Goal: Book appointment/travel/reservation

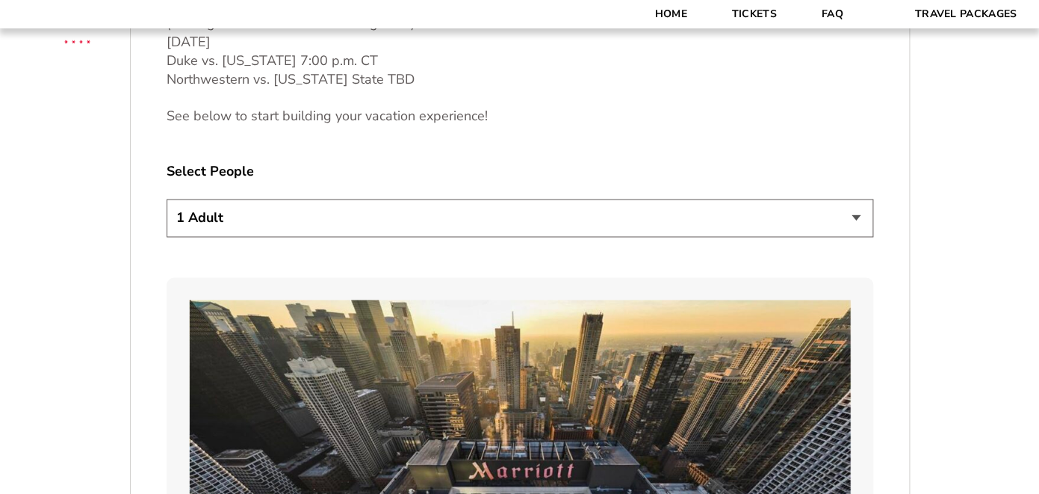
scroll to position [810, 0]
select select "2 Adults"
click option "2 Adults" at bounding box center [0, 0] width 0 height 0
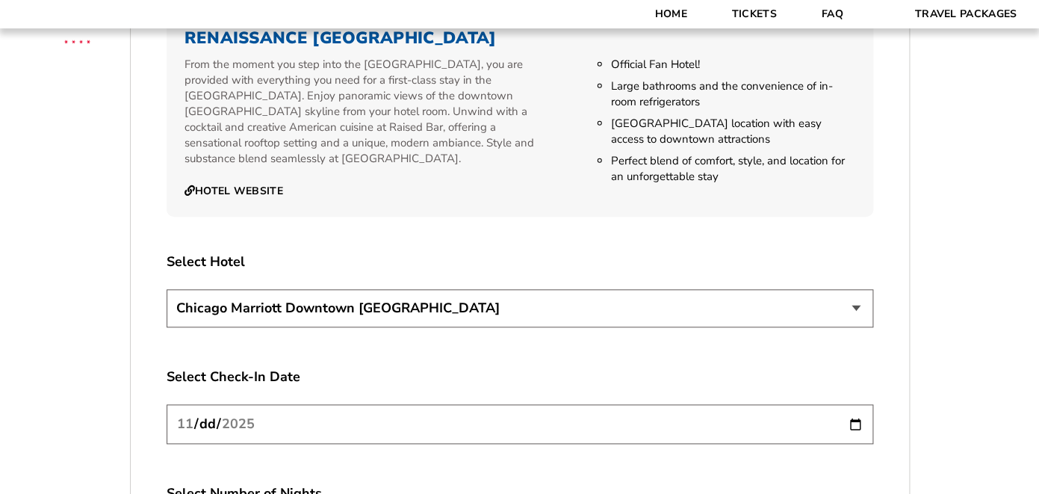
scroll to position [2452, 0]
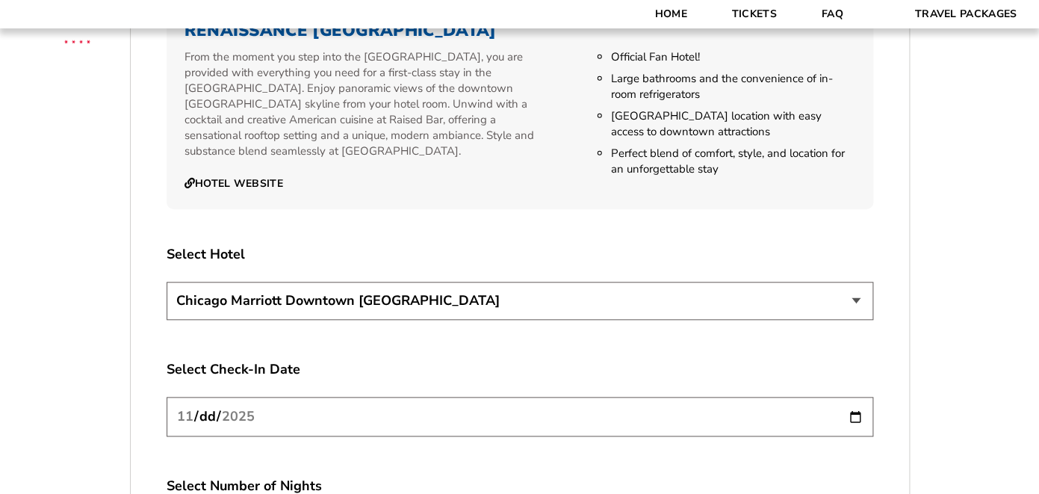
click option "Chicago Marriott Downtown Magnificent Mile" at bounding box center [0, 0] width 0 height 0
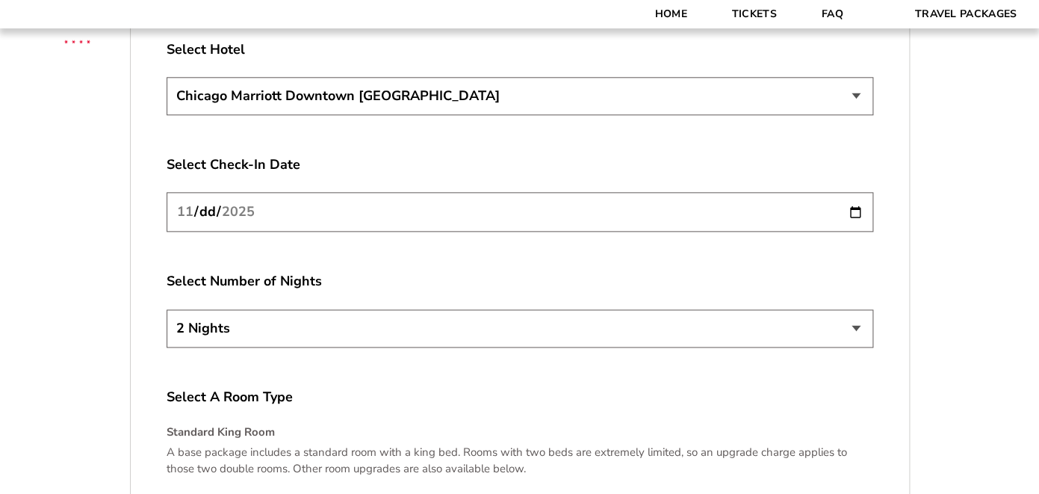
scroll to position [2661, 0]
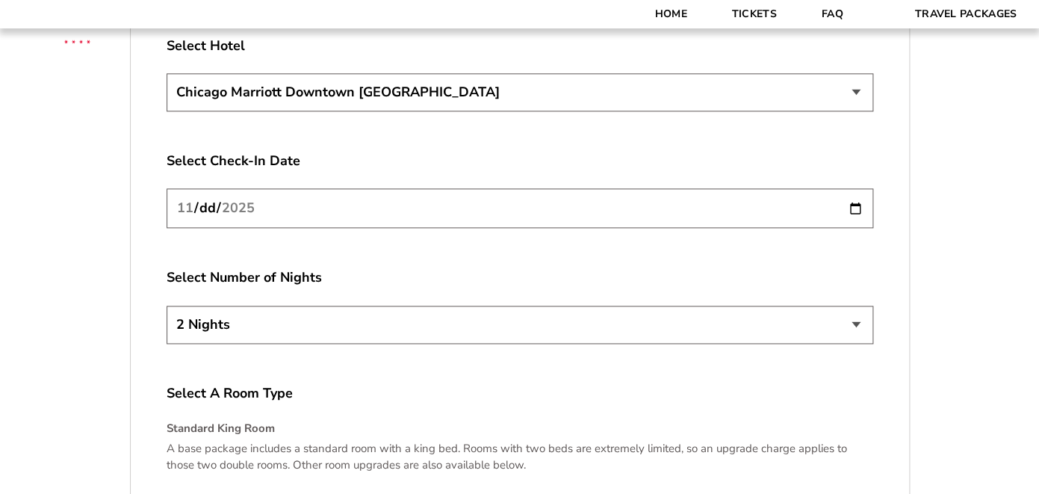
click option "2 Nights" at bounding box center [0, 0] width 0 height 0
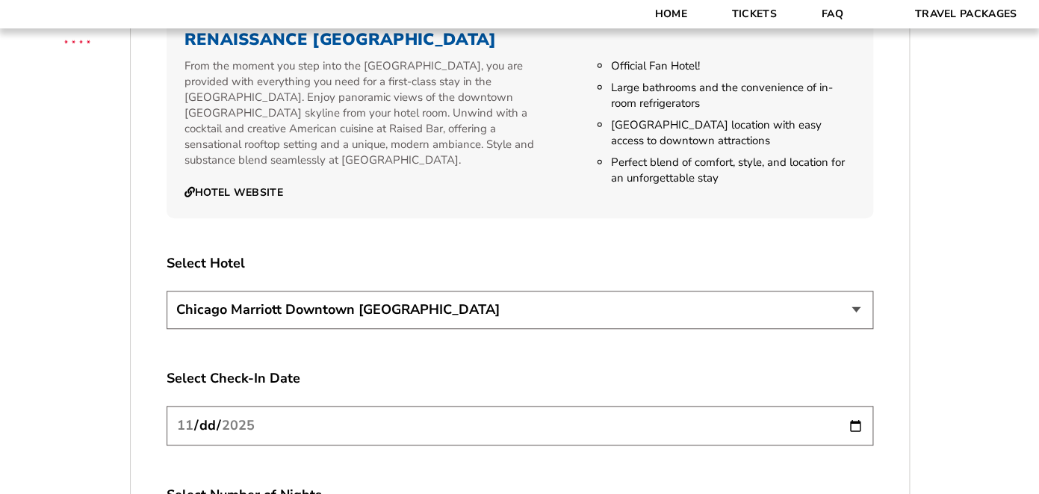
scroll to position [2440, 0]
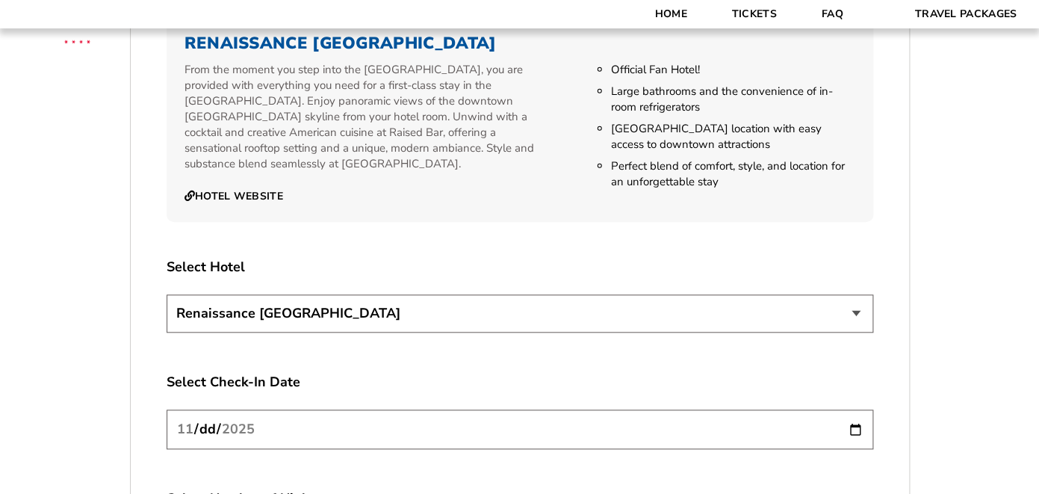
click option "Renaissance [GEOGRAPHIC_DATA]" at bounding box center [0, 0] width 0 height 0
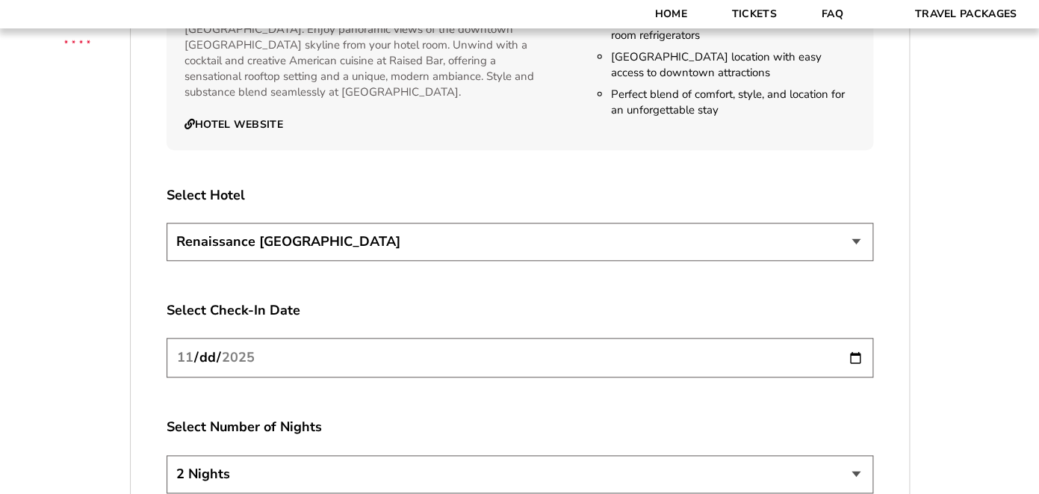
scroll to position [2471, 0]
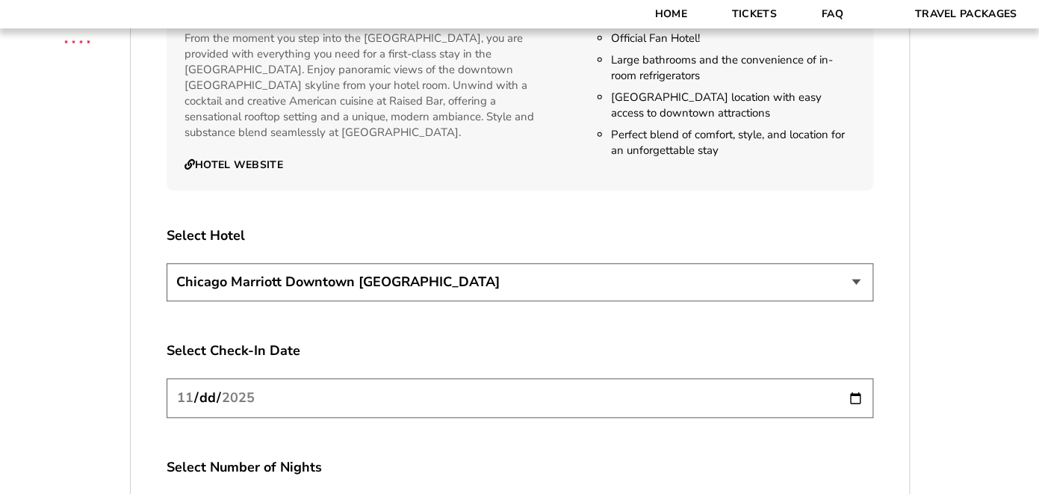
click option "Chicago Marriott Downtown Magnificent Mile" at bounding box center [0, 0] width 0 height 0
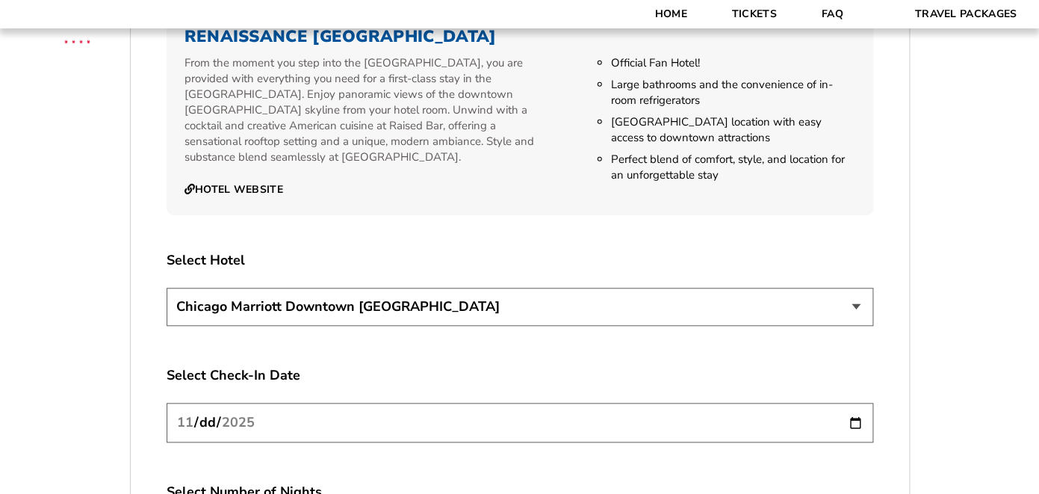
scroll to position [2474, 0]
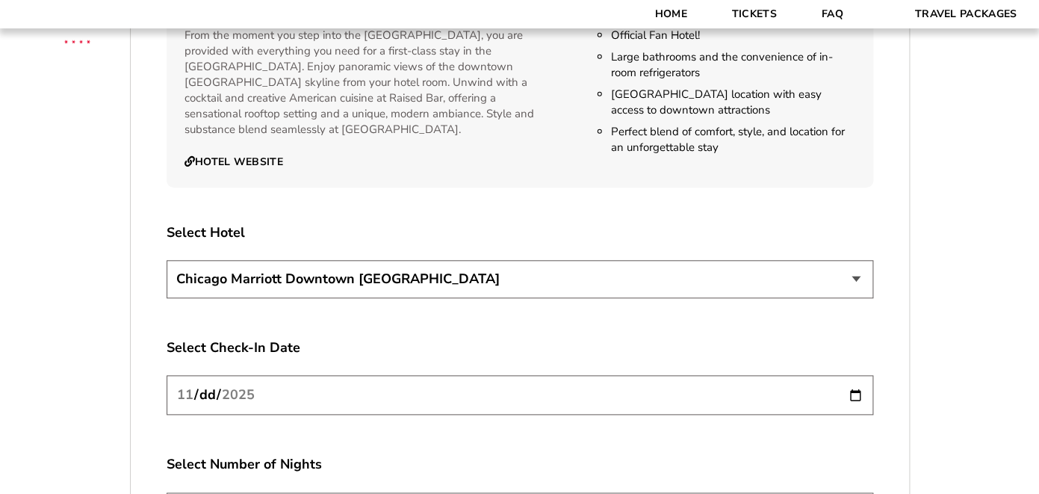
select select "21326"
click option "Renaissance [GEOGRAPHIC_DATA]" at bounding box center [0, 0] width 0 height 0
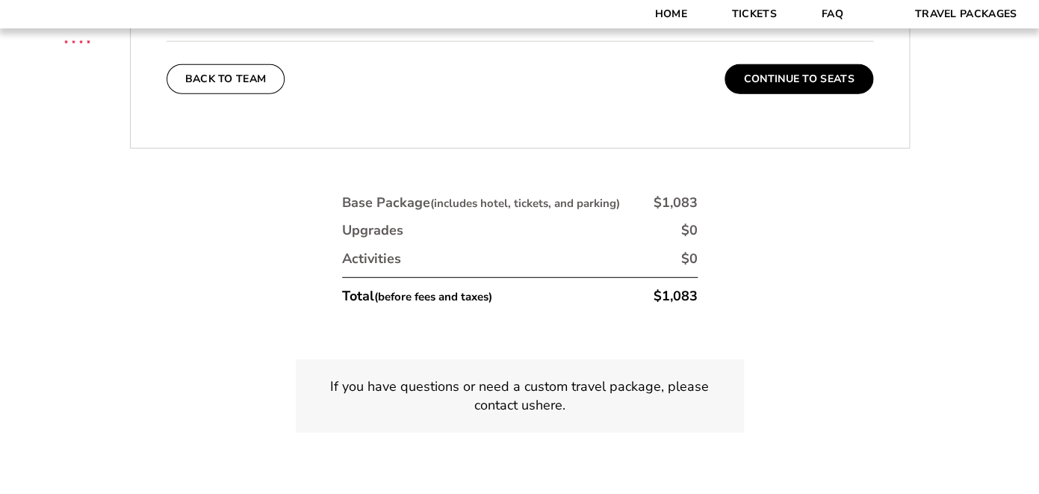
scroll to position [3414, 0]
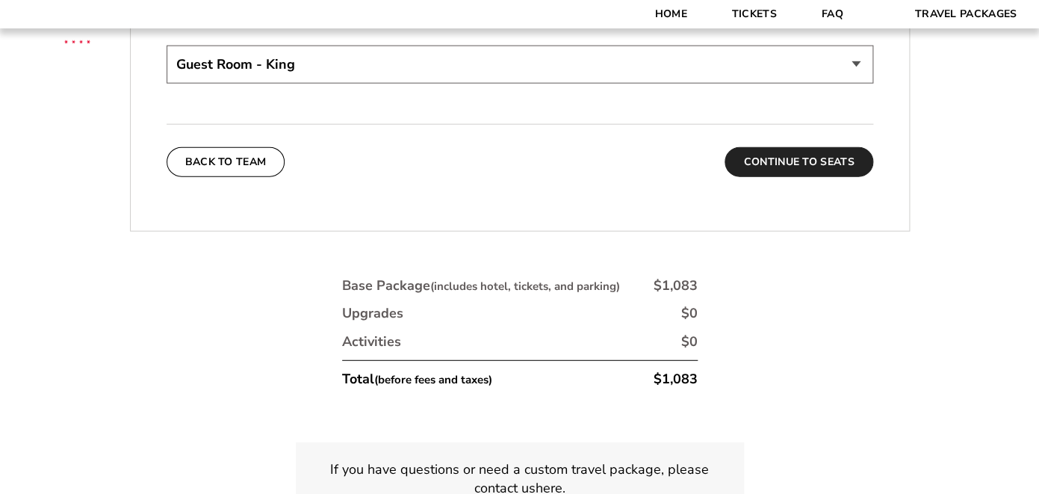
click at [795, 147] on button "Continue To Seats" at bounding box center [799, 162] width 148 height 30
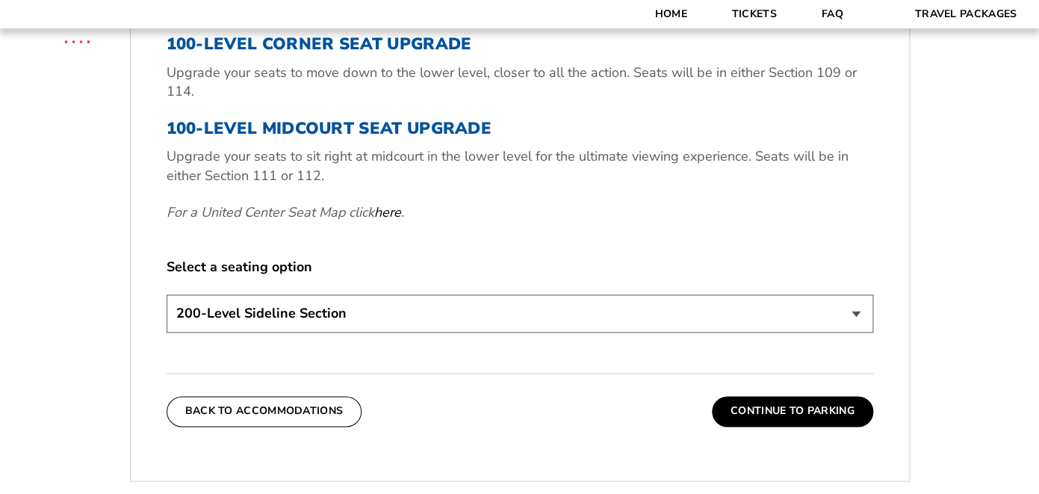
scroll to position [613, 0]
select select "100-Level Midcourt Seat Upgrade"
click option "100-Level Midcourt Seat Upgrade (+$195 per person)" at bounding box center [0, 0] width 0 height 0
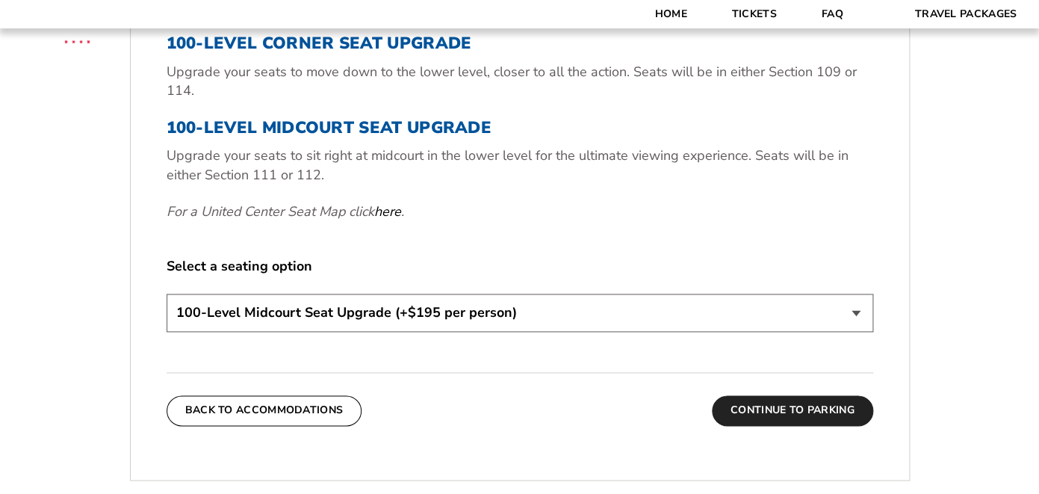
click at [769, 412] on button "Continue To Parking" at bounding box center [792, 410] width 161 height 30
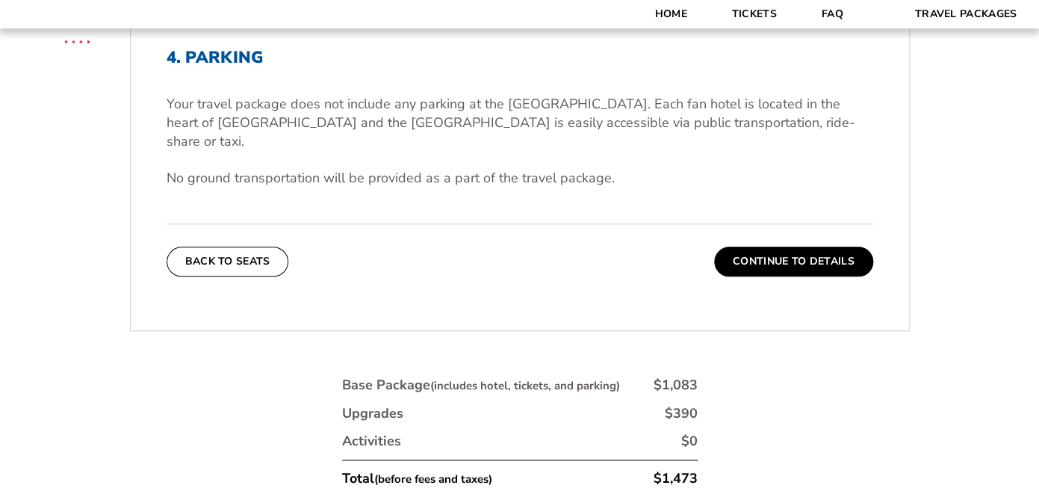
scroll to position [479, 0]
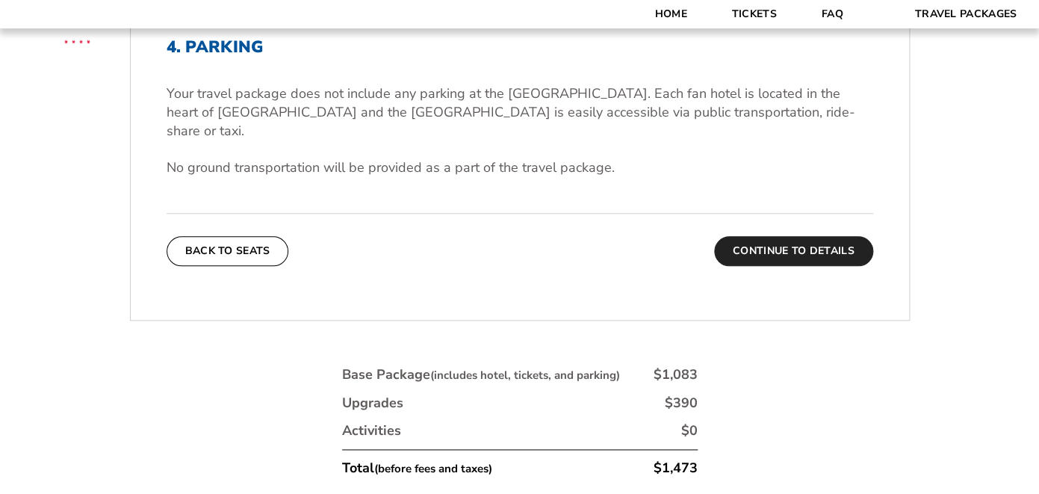
click at [792, 236] on button "Continue To Details" at bounding box center [793, 251] width 159 height 30
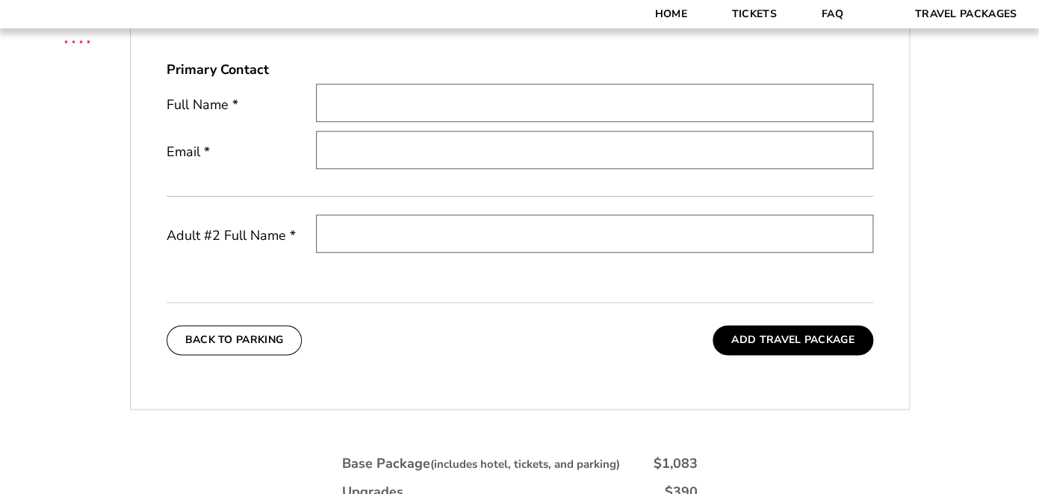
scroll to position [453, 0]
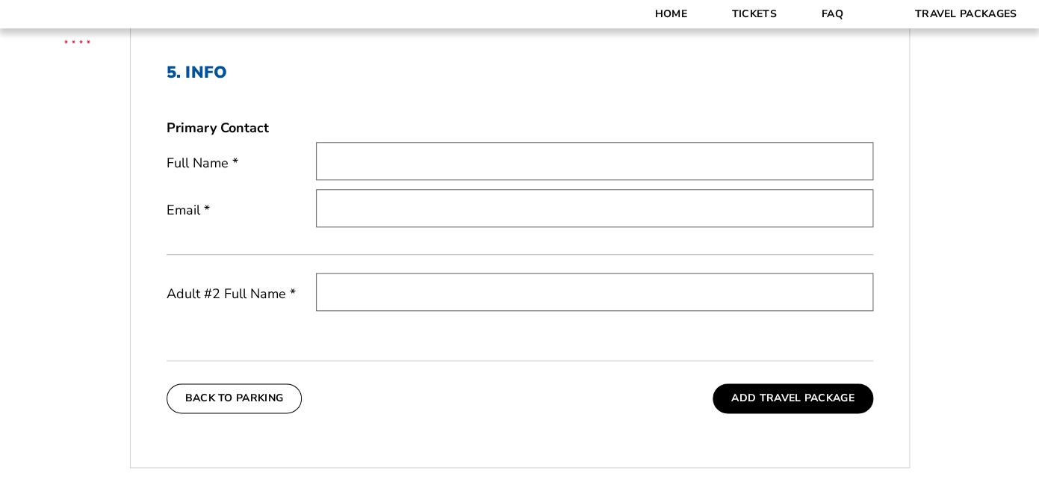
click at [415, 165] on input "text" at bounding box center [594, 161] width 557 height 38
type input "jenny riggins"
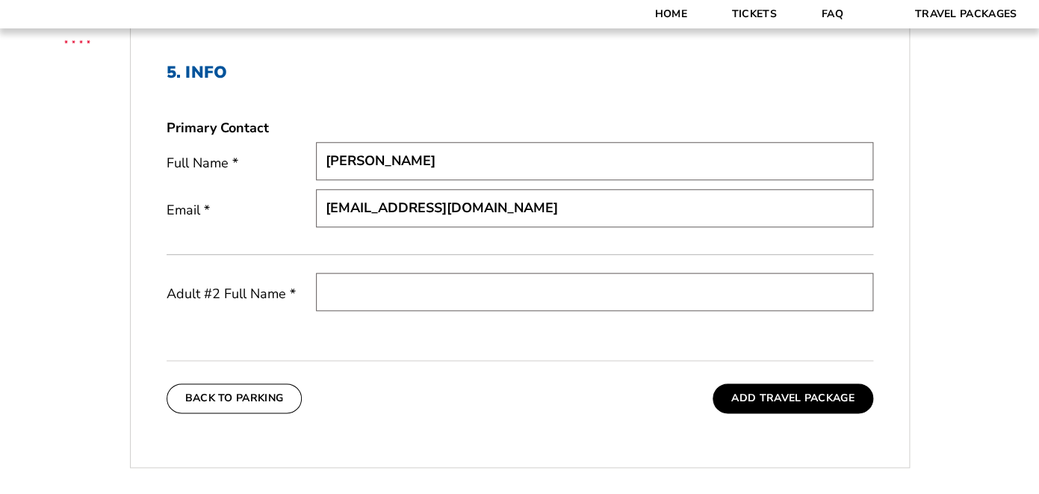
type input "meleahh@yahoo.com"
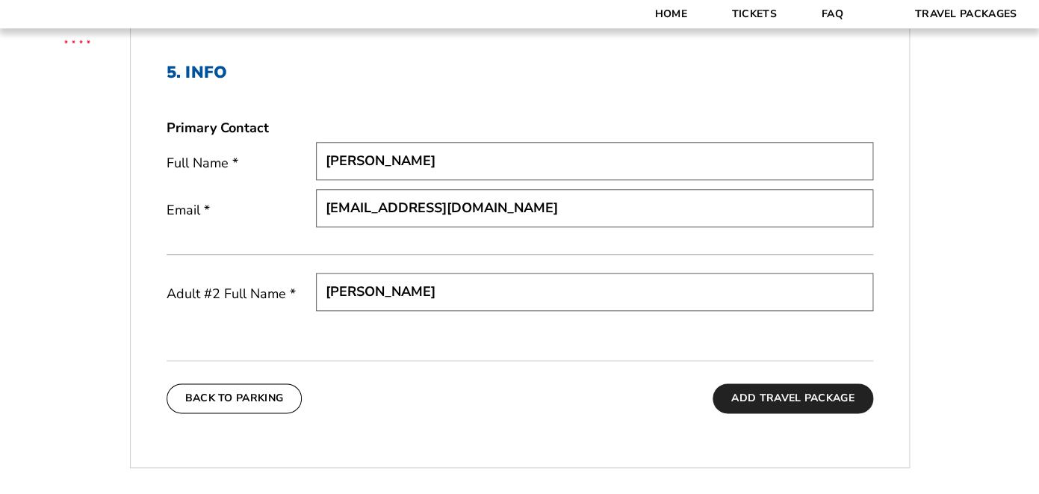
type input "john riggins"
click at [820, 401] on button "Add Travel Package" at bounding box center [793, 398] width 160 height 30
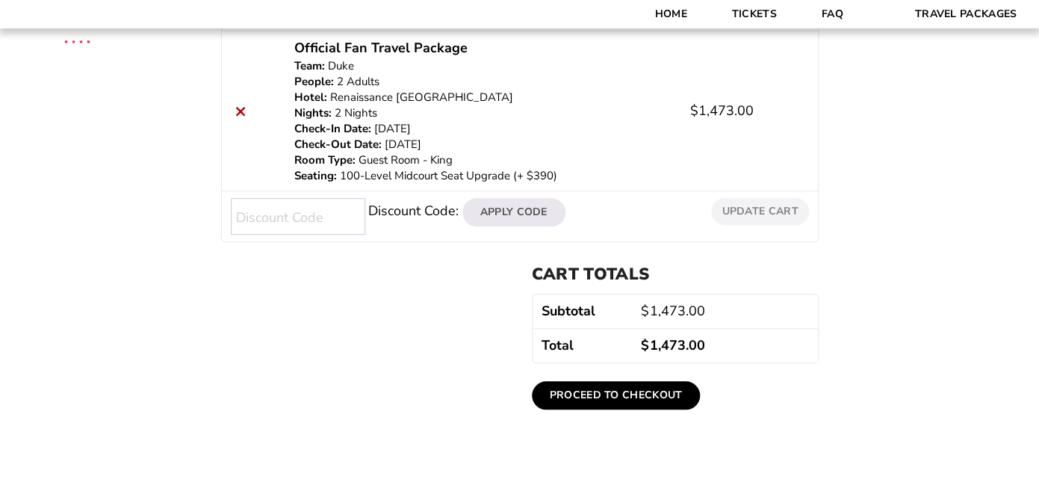
scroll to position [314, 0]
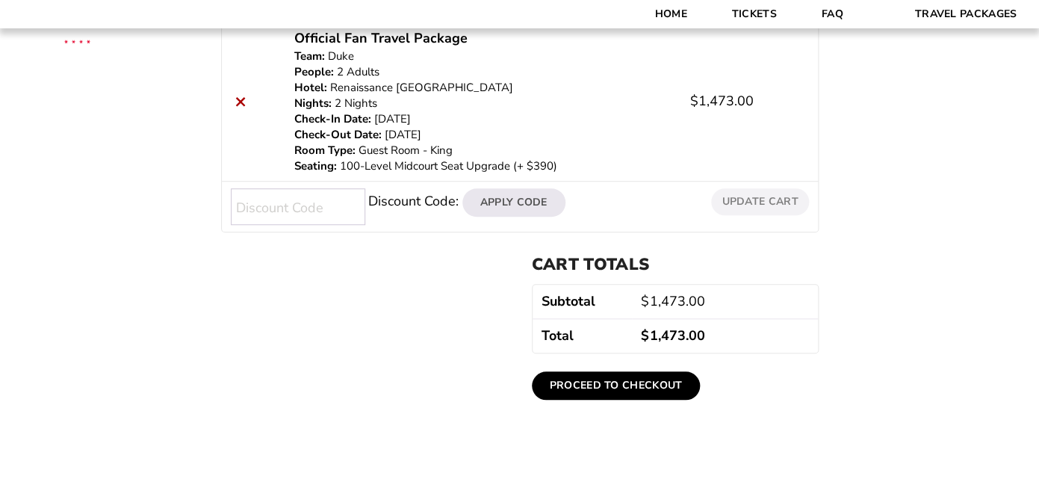
click at [613, 381] on link "Proceed to checkout" at bounding box center [616, 385] width 169 height 28
